Goal: Transaction & Acquisition: Purchase product/service

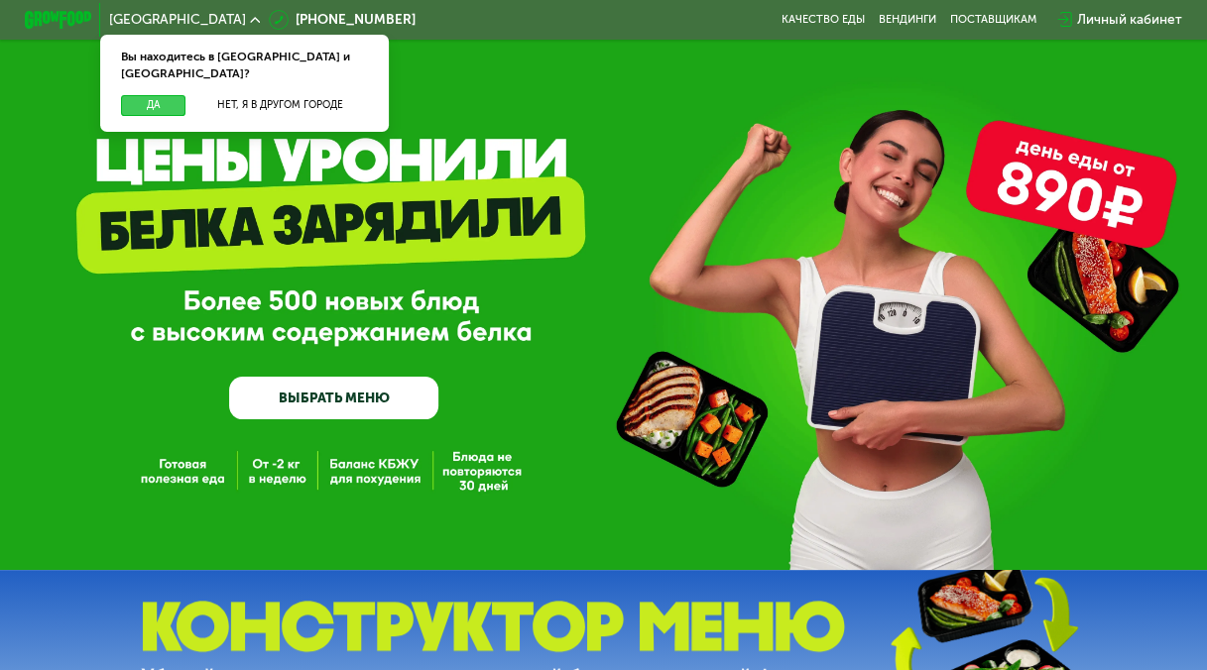
click at [151, 95] on button "Да" at bounding box center [153, 105] width 64 height 21
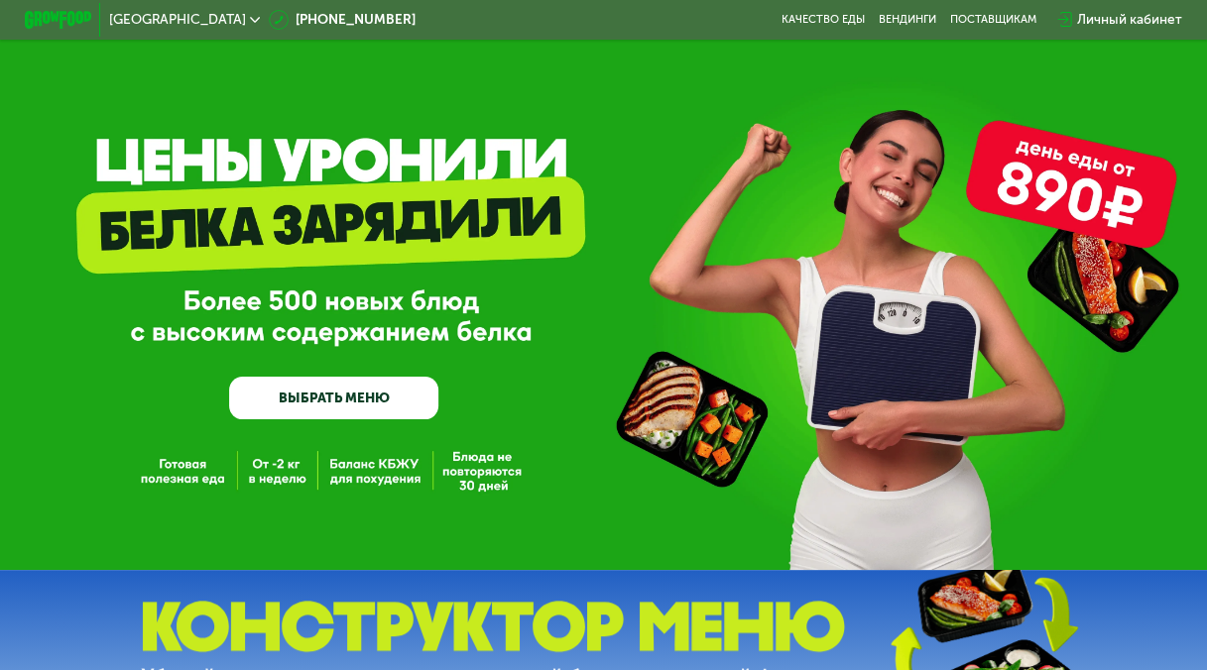
scroll to position [108, 0]
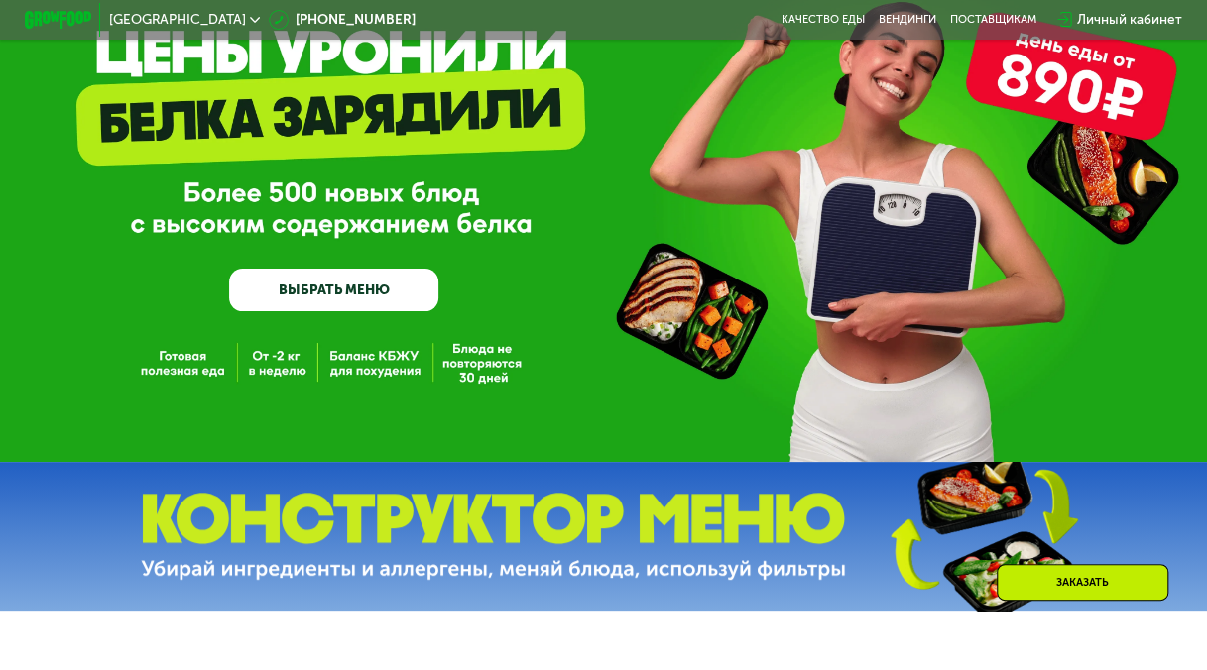
click at [332, 298] on link "ВЫБРАТЬ МЕНЮ" at bounding box center [333, 290] width 208 height 42
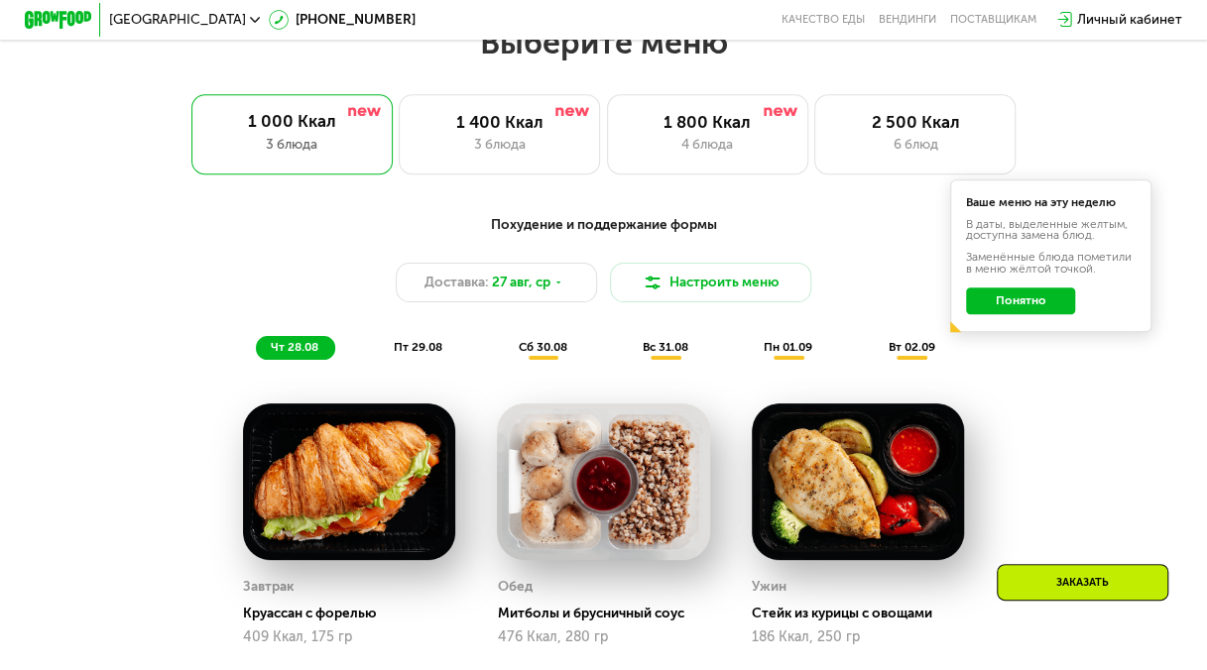
scroll to position [756, 0]
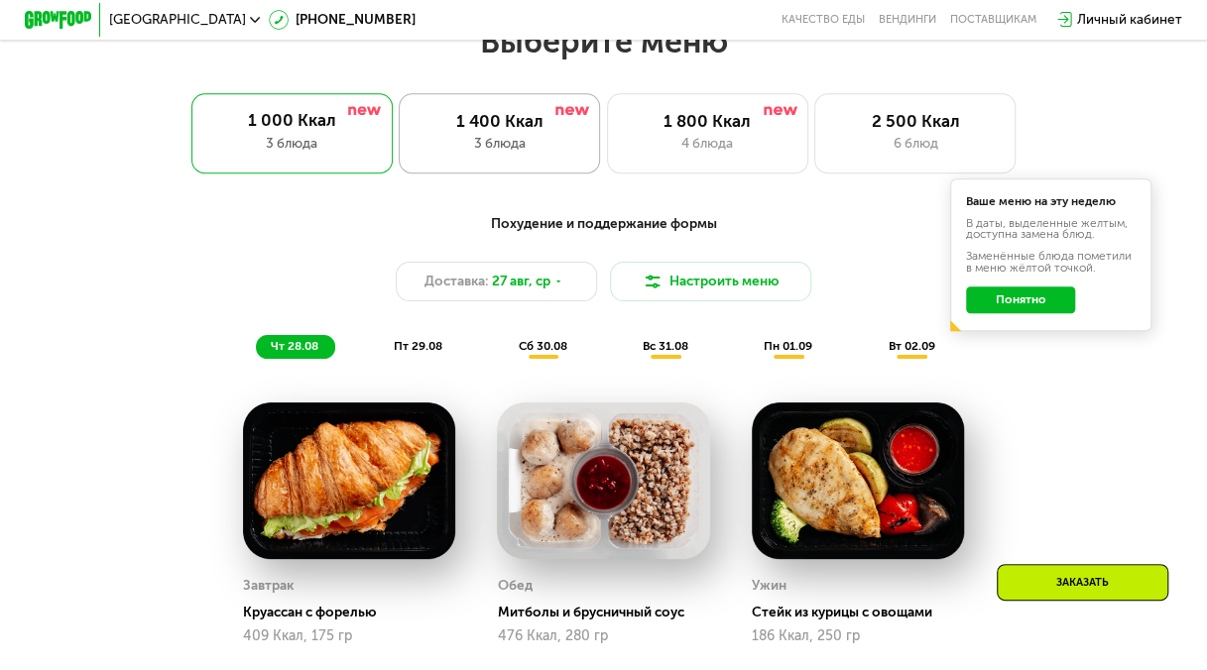
click at [607, 163] on div "1 400 Ккал 3 блюда" at bounding box center [707, 133] width 201 height 80
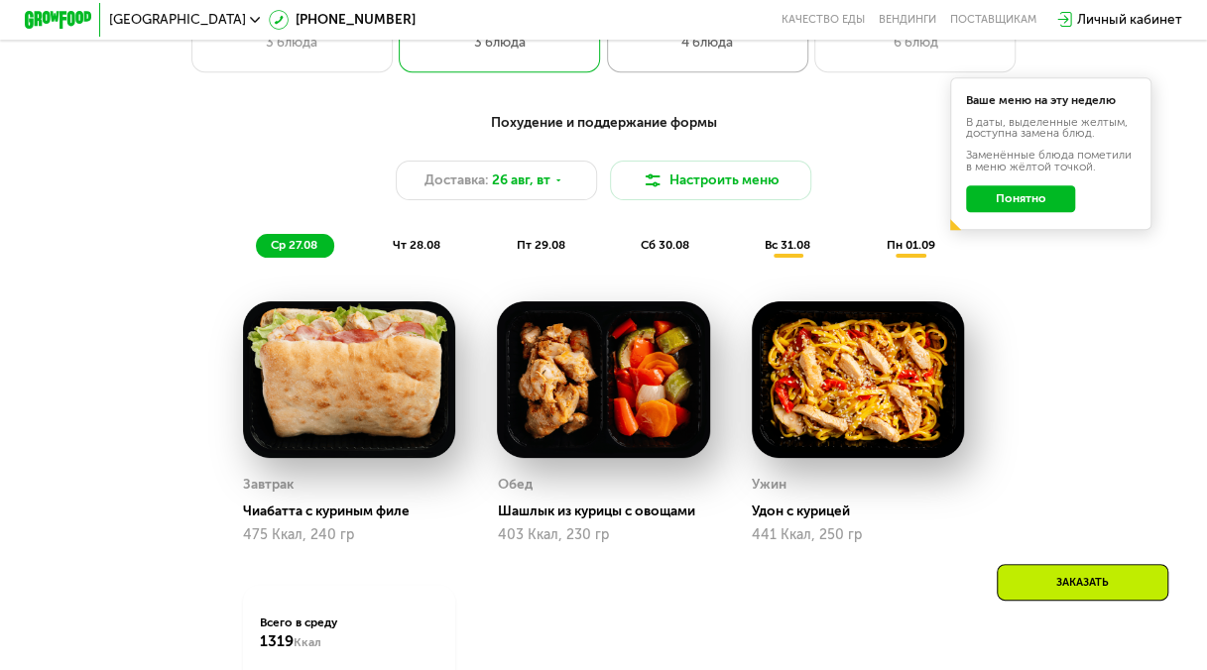
scroll to position [860, 0]
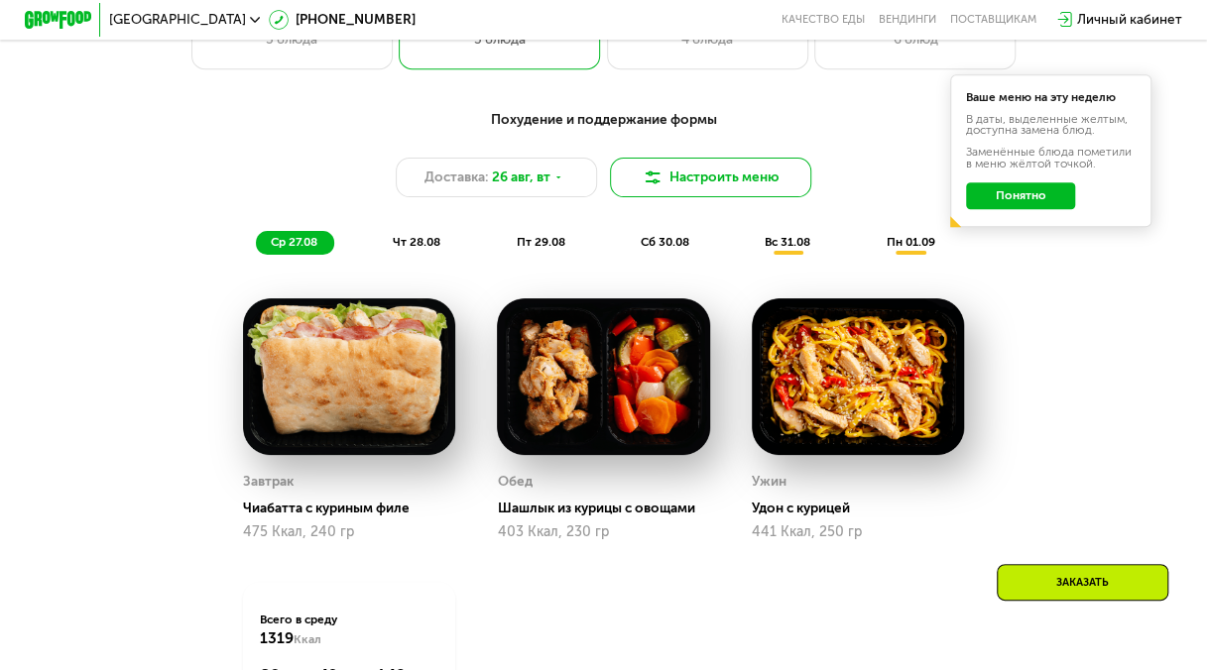
click at [734, 180] on button "Настроить меню" at bounding box center [710, 178] width 201 height 41
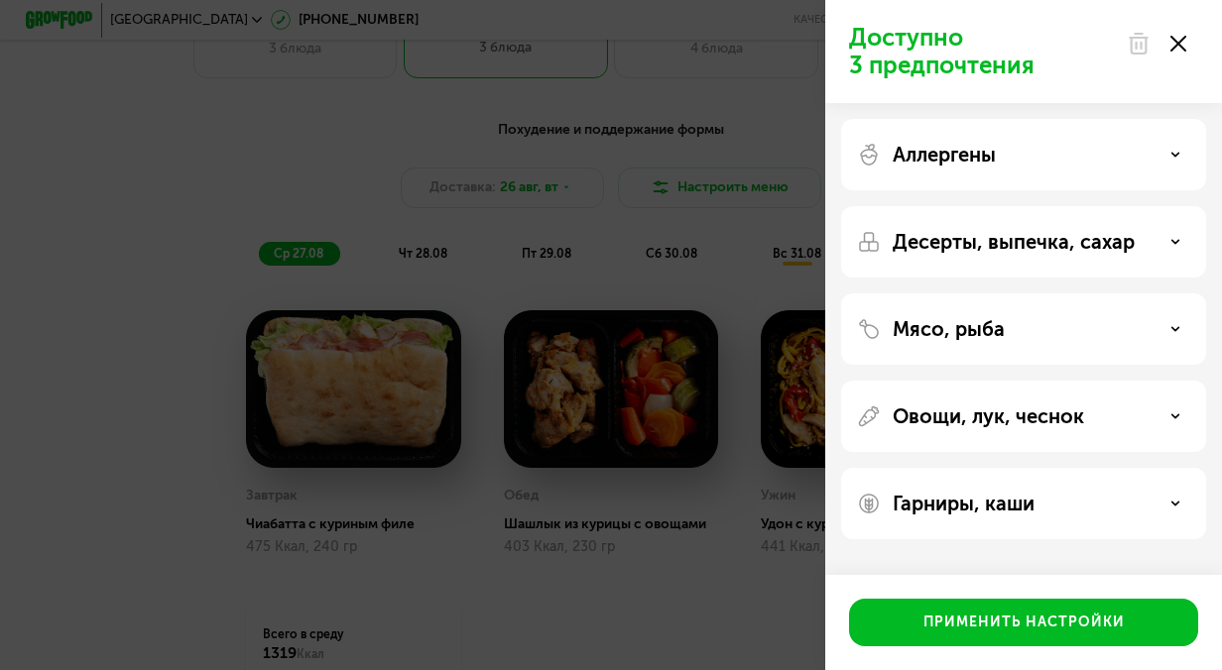
click at [1181, 44] on icon at bounding box center [1178, 44] width 16 height 16
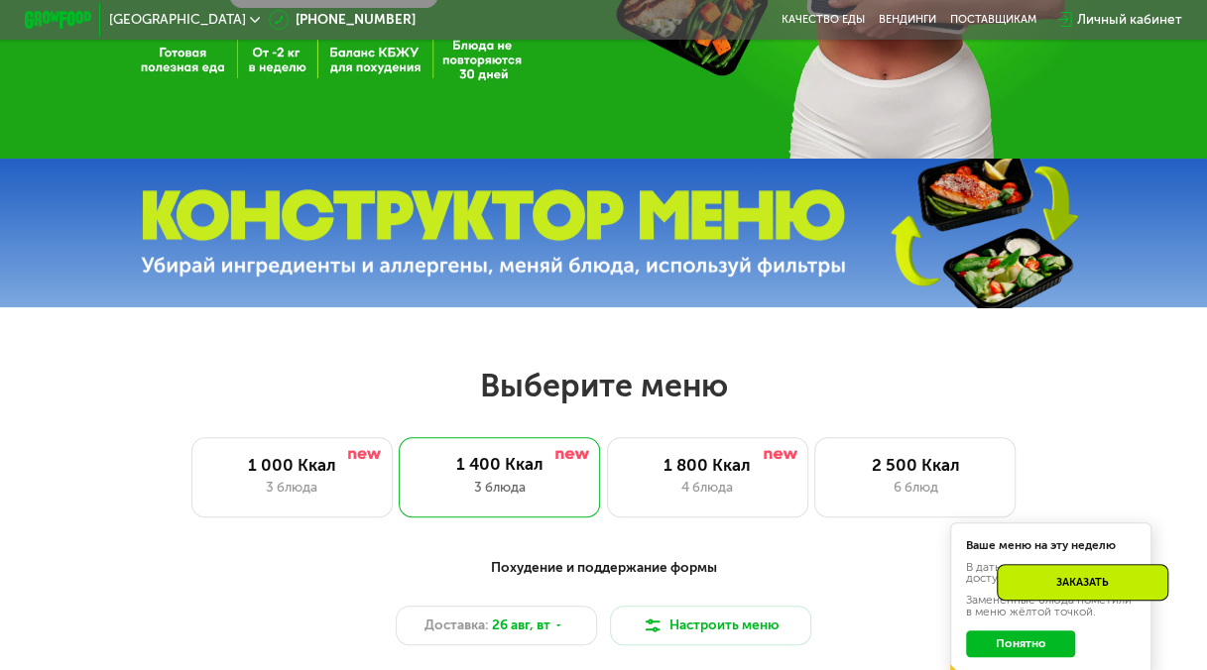
scroll to position [495, 0]
